Goal: Check status: Check status

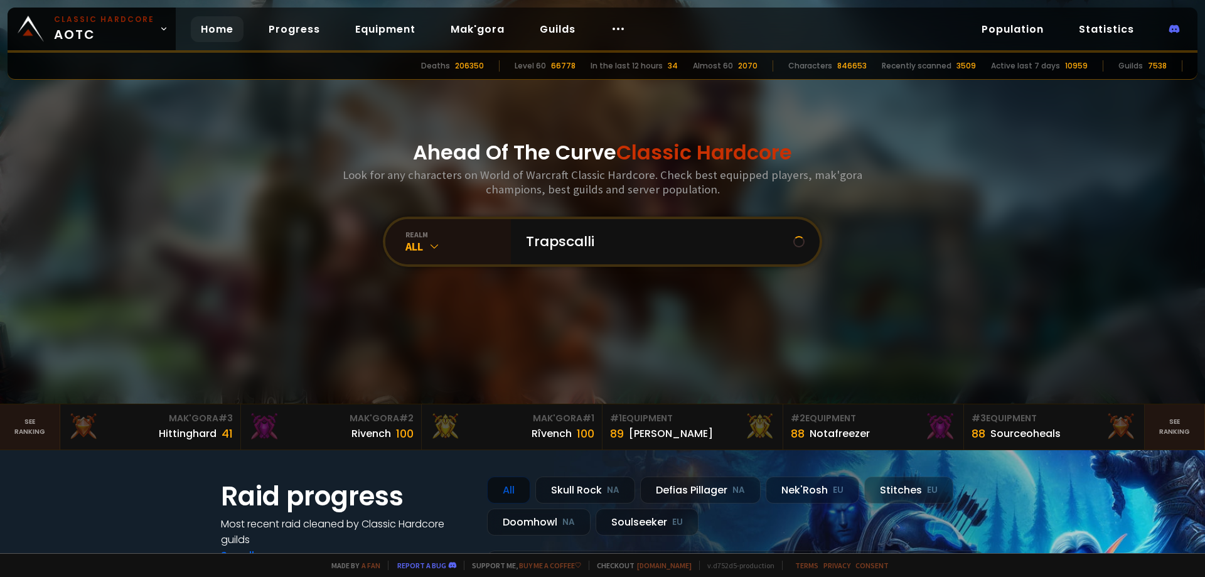
type input "Trapscallin"
click at [571, 246] on input "text" at bounding box center [661, 241] width 286 height 45
type input "trapscallion"
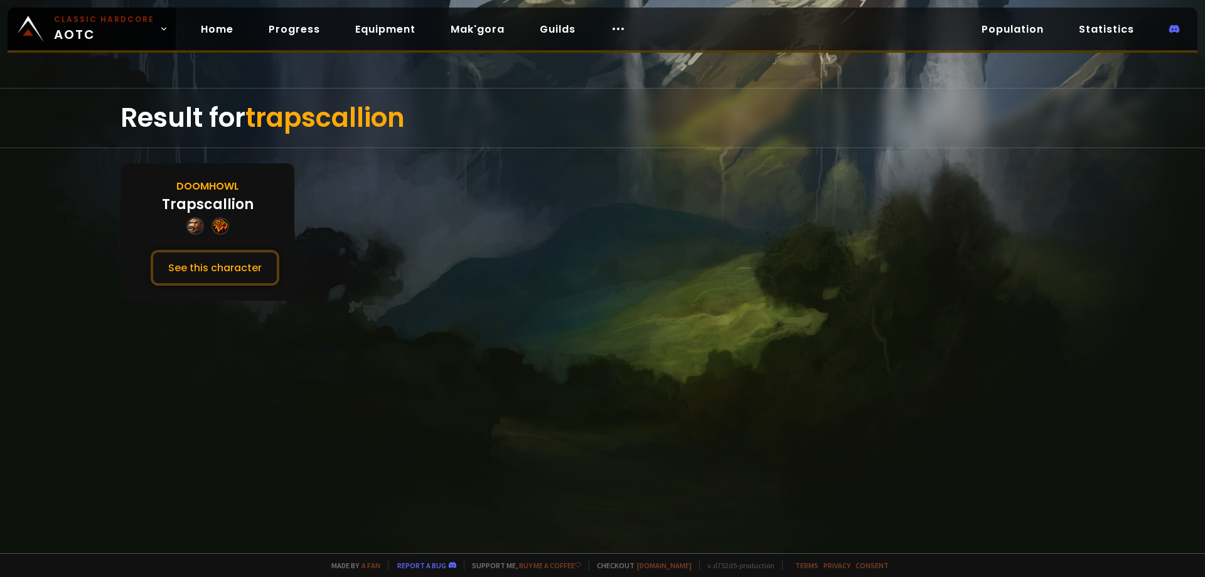
click at [243, 248] on div "Doomhowl Trapscallion See this character" at bounding box center [207, 231] width 174 height 137
click at [229, 270] on button "See this character" at bounding box center [215, 268] width 129 height 36
